Goal: Navigation & Orientation: Find specific page/section

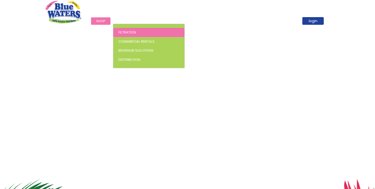
click at [126, 32] on span "Filtration" at bounding box center [127, 32] width 18 height 5
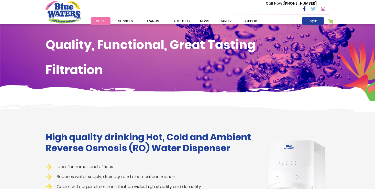
click at [100, 18] on link "Shop" at bounding box center [100, 20] width 19 height 7
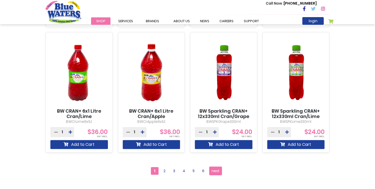
scroll to position [443, 0]
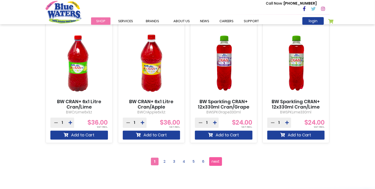
click at [219, 164] on link "Page next" at bounding box center [215, 162] width 13 height 9
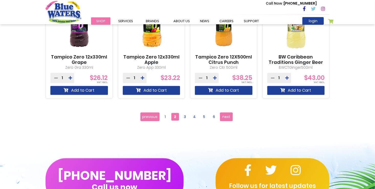
scroll to position [493, 0]
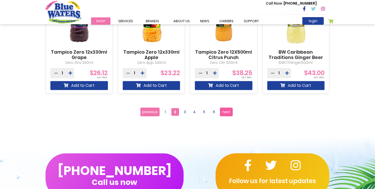
click at [227, 115] on span "next" at bounding box center [226, 112] width 8 height 8
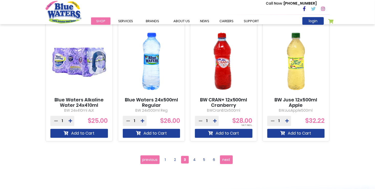
scroll to position [475, 0]
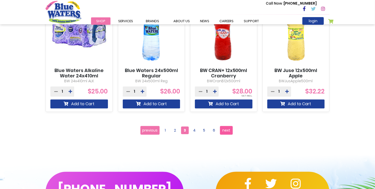
click at [226, 131] on span "next" at bounding box center [226, 131] width 8 height 8
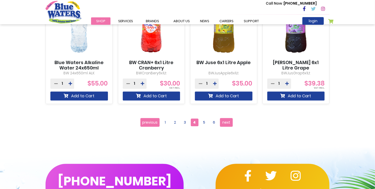
scroll to position [484, 0]
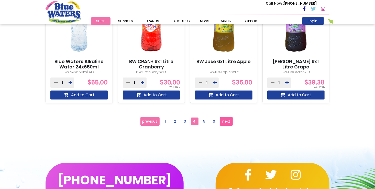
click at [228, 121] on span "next" at bounding box center [226, 122] width 8 height 8
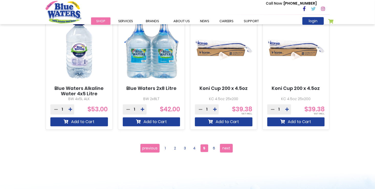
scroll to position [457, 0]
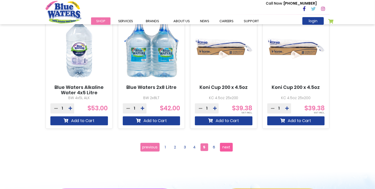
click at [225, 148] on span "next" at bounding box center [226, 148] width 8 height 8
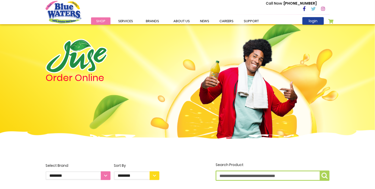
drag, startPoint x: 373, startPoint y: 51, endPoint x: 374, endPoint y: 90, distance: 38.9
click at [374, 90] on div "Order Online" at bounding box center [187, 95] width 375 height 143
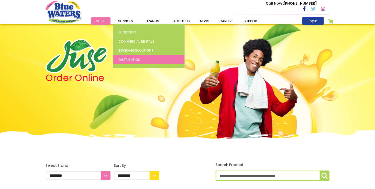
click at [132, 59] on span "Distribution" at bounding box center [129, 59] width 22 height 5
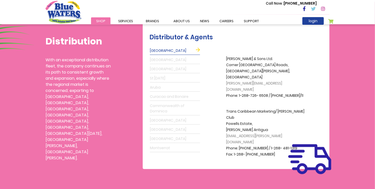
scroll to position [138, 0]
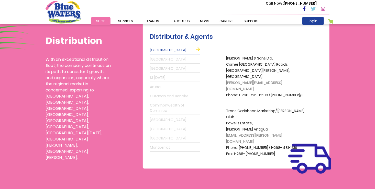
click at [157, 75] on link "St Lucia" at bounding box center [175, 78] width 50 height 8
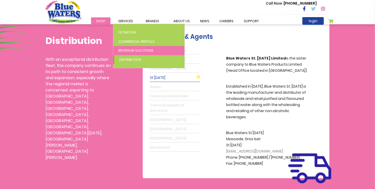
click at [128, 47] on link "Beverage Solutions" at bounding box center [148, 50] width 71 height 9
